Goal: Task Accomplishment & Management: Use online tool/utility

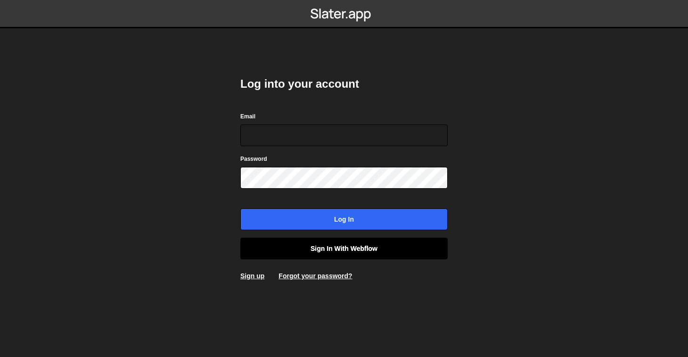
click at [349, 256] on link "Sign in with Webflow" at bounding box center [343, 249] width 207 height 22
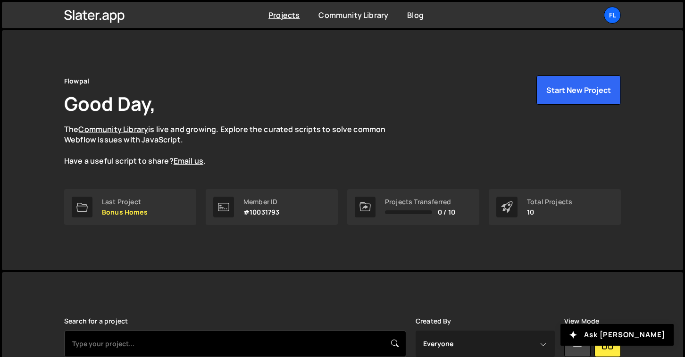
scroll to position [185, 0]
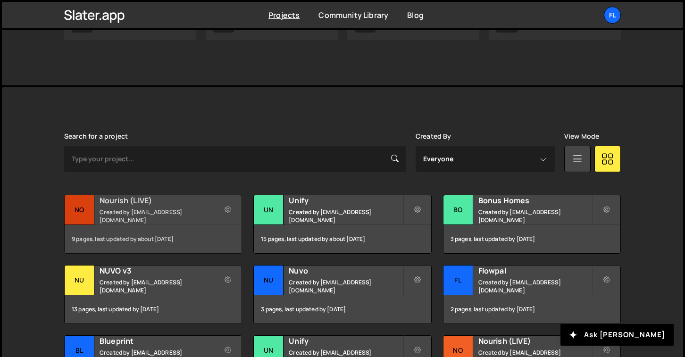
click at [182, 204] on h2 "Nourish (LIVE)" at bounding box center [156, 200] width 114 height 10
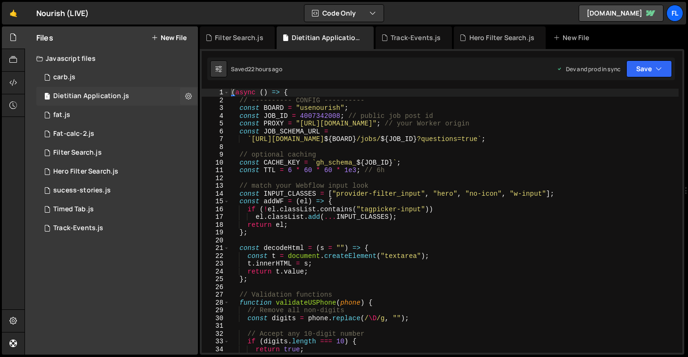
click at [126, 99] on div "Dietitian Application.js" at bounding box center [91, 96] width 76 height 8
click at [412, 207] on div "( async ( ) => { // ---------- CONFIG ---------- const BOARD = "usenourish" ; c…" at bounding box center [454, 229] width 449 height 280
type textarea "})();"
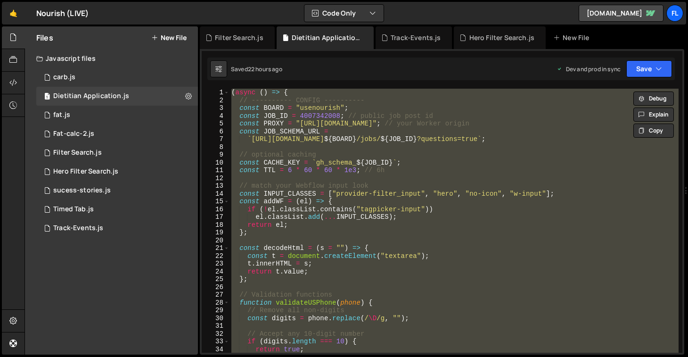
paste textarea
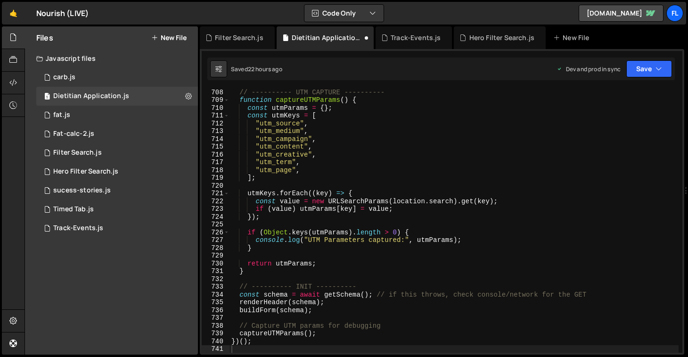
click at [637, 60] on div "Saved 22 hours ago Dev and prod in sync Upgrade to Edit Save Save to Staging S …" at bounding box center [441, 69] width 468 height 23
click at [642, 64] on button "Save" at bounding box center [650, 68] width 46 height 17
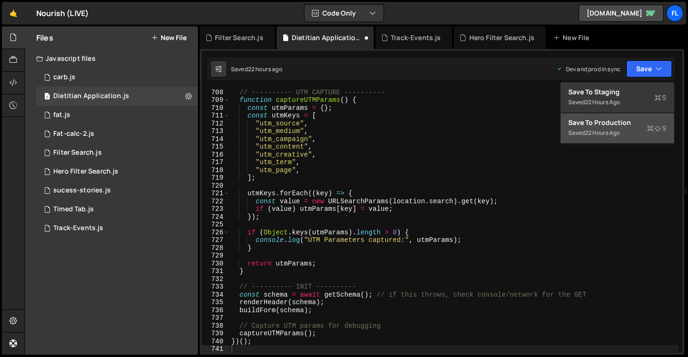
click at [624, 118] on div "Save to Production S" at bounding box center [618, 122] width 98 height 9
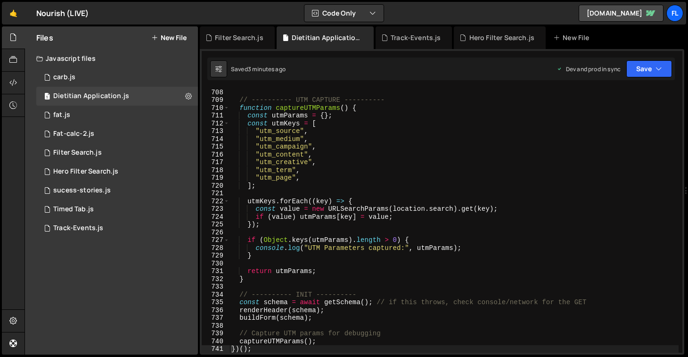
click at [401, 141] on div "// ---------- UTM CAPTURE ---------- function captureUTMParams ( ) { const utmP…" at bounding box center [454, 228] width 449 height 280
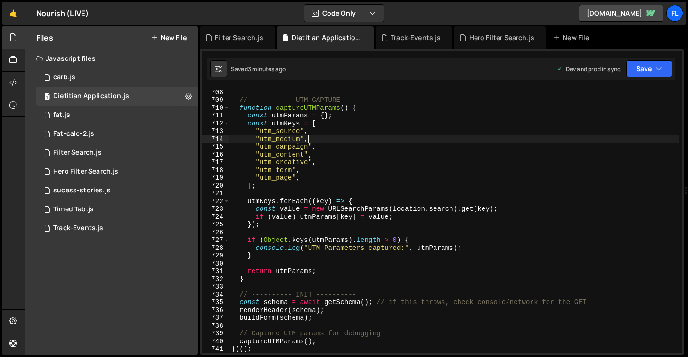
type textarea "})();"
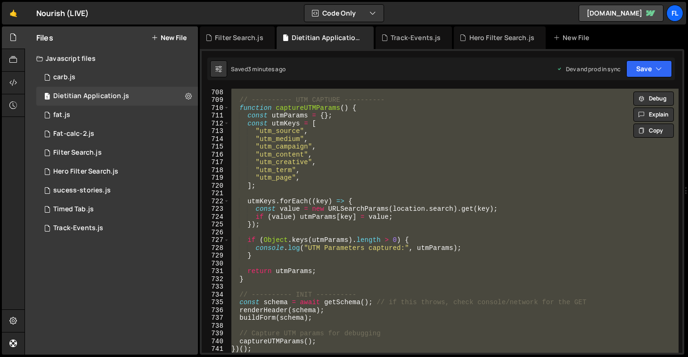
paste textarea
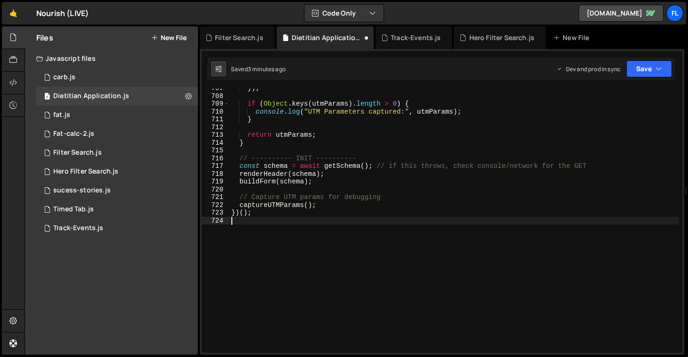
click at [648, 77] on div "Saved 3 minutes ago Dev and prod in sync Upgrade to Edit Save Save to Staging S…" at bounding box center [441, 69] width 468 height 23
click at [646, 71] on button "Save" at bounding box center [650, 68] width 46 height 17
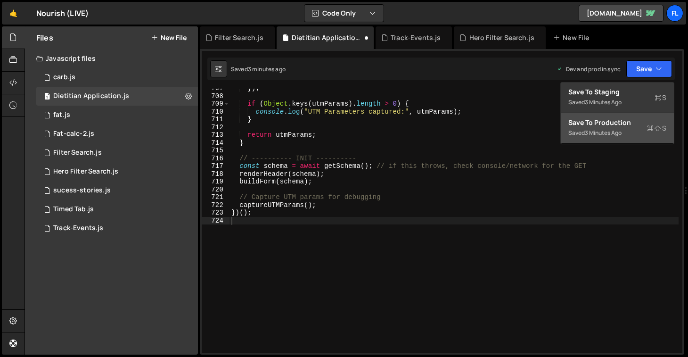
click at [610, 124] on div "Save to Production S" at bounding box center [618, 122] width 98 height 9
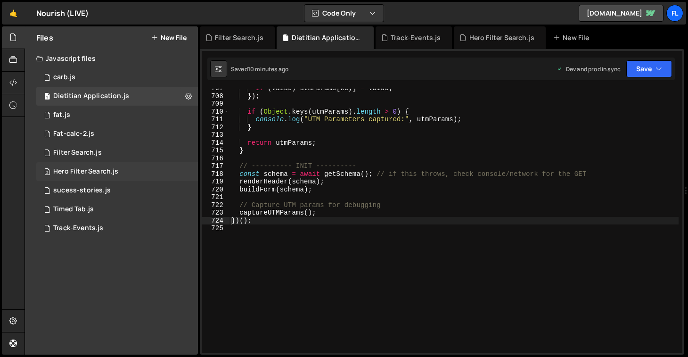
click at [120, 174] on div "2 Hero Filter Search.js 0" at bounding box center [117, 171] width 162 height 19
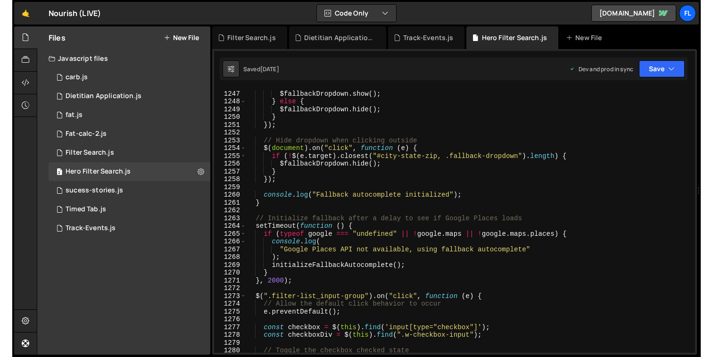
scroll to position [9978, 0]
